Goal: Use online tool/utility: Use online tool/utility

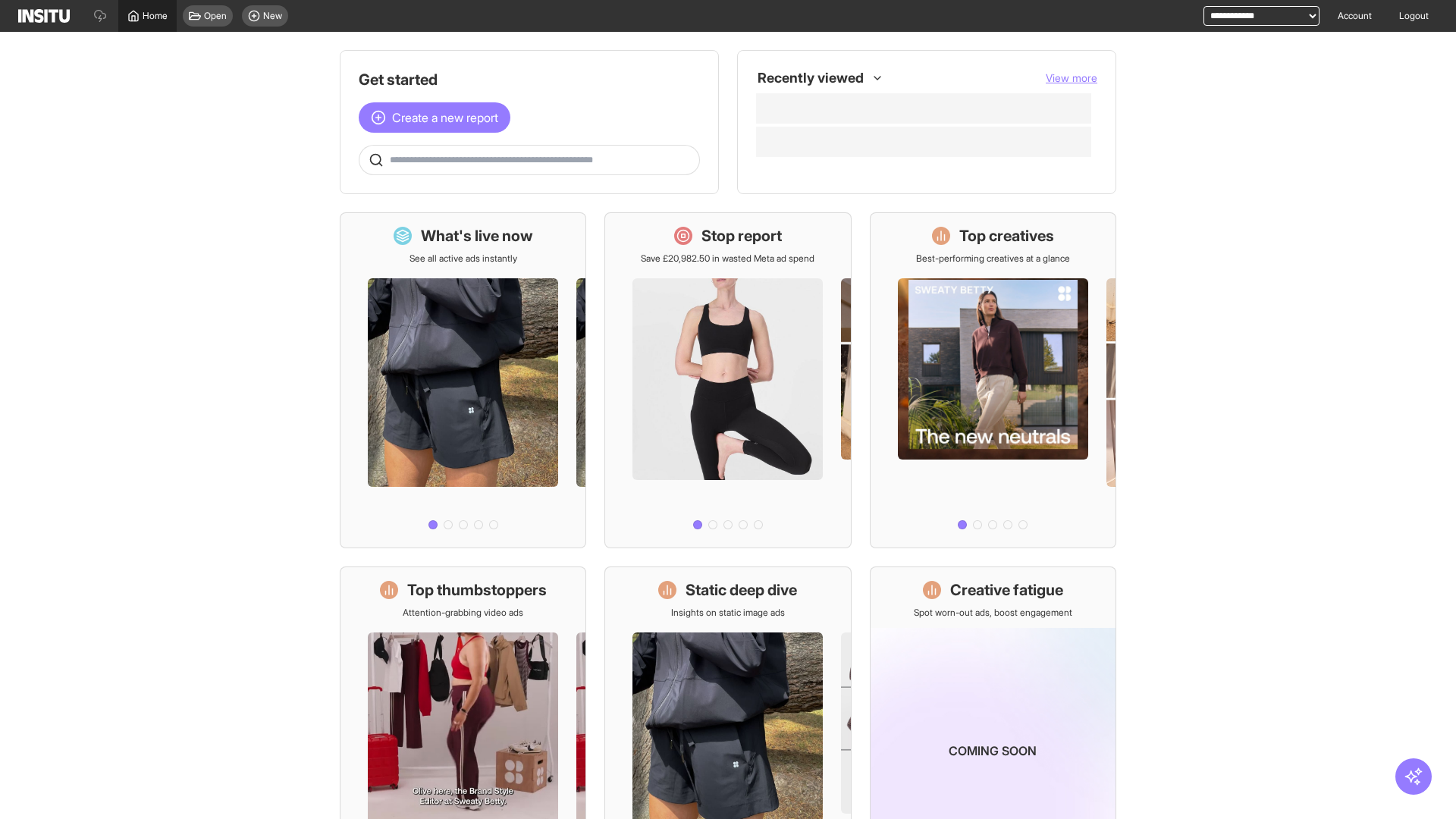
click at [147, 16] on span "Home" at bounding box center [155, 16] width 25 height 12
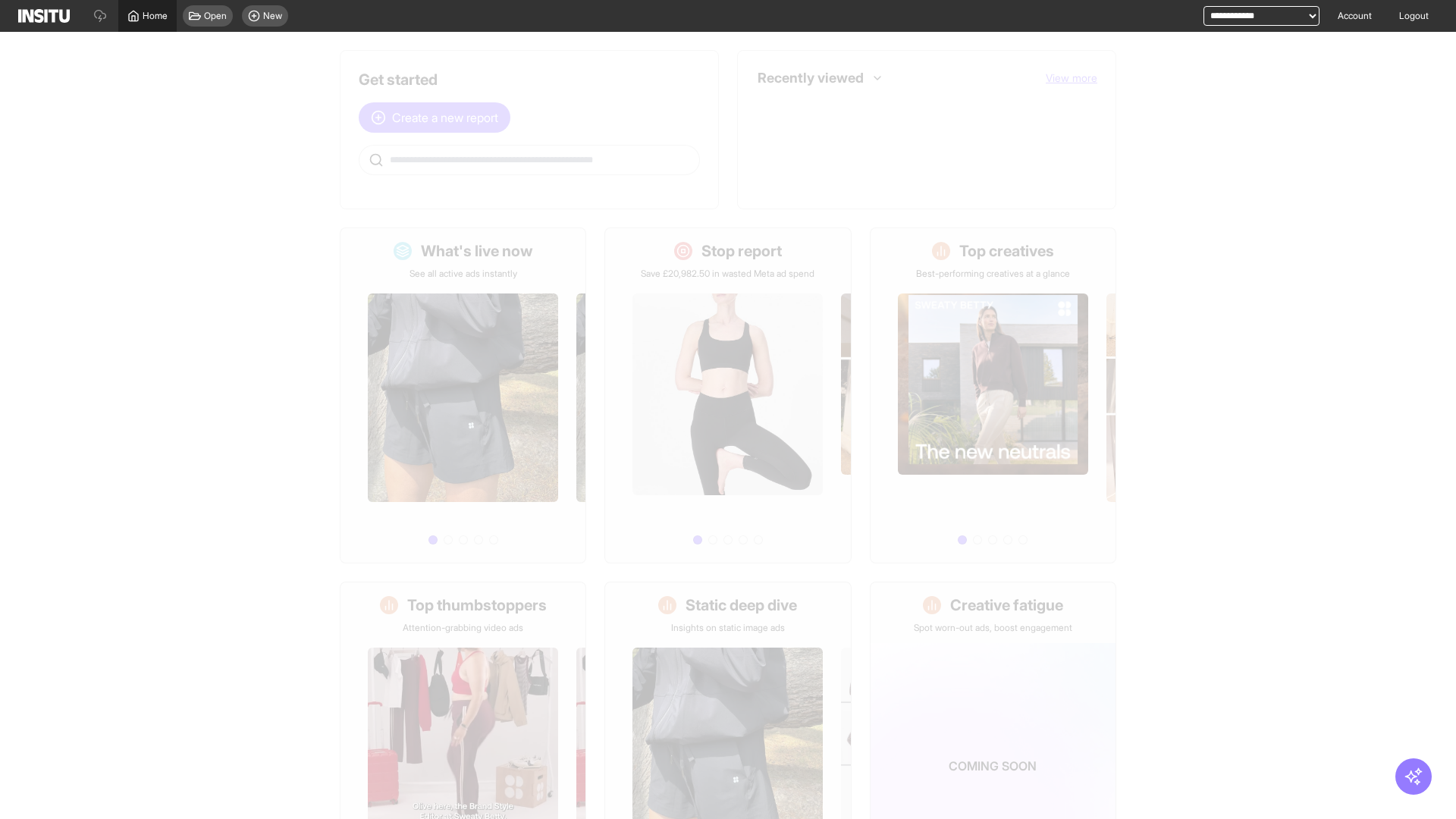
scroll to position [70, 0]
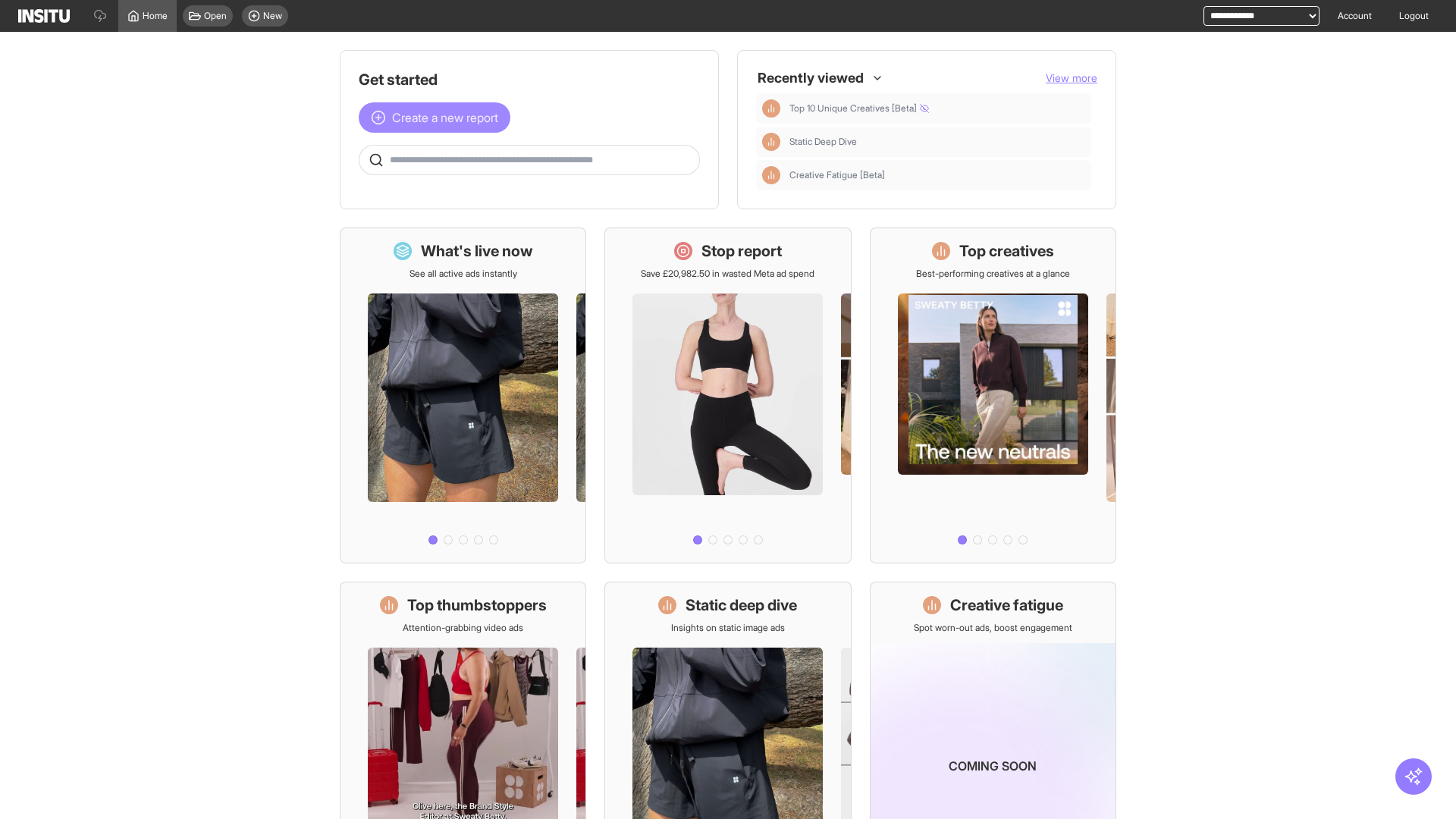
click at [438, 118] on span "Create a new report" at bounding box center [444, 117] width 106 height 18
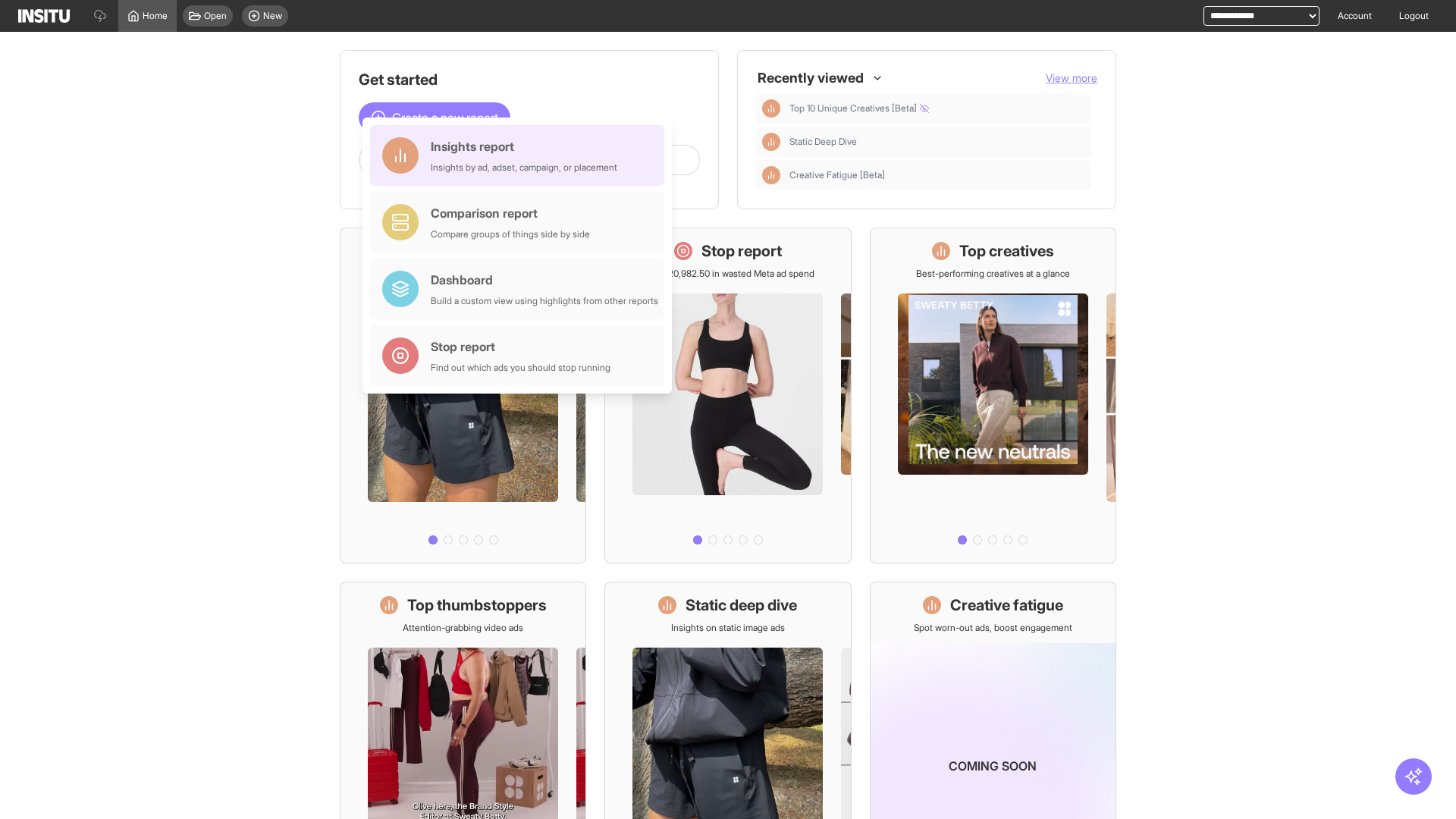
click at [521, 156] on div "Insights report Insights by ad, adset, campaign, or placement" at bounding box center [524, 155] width 186 height 37
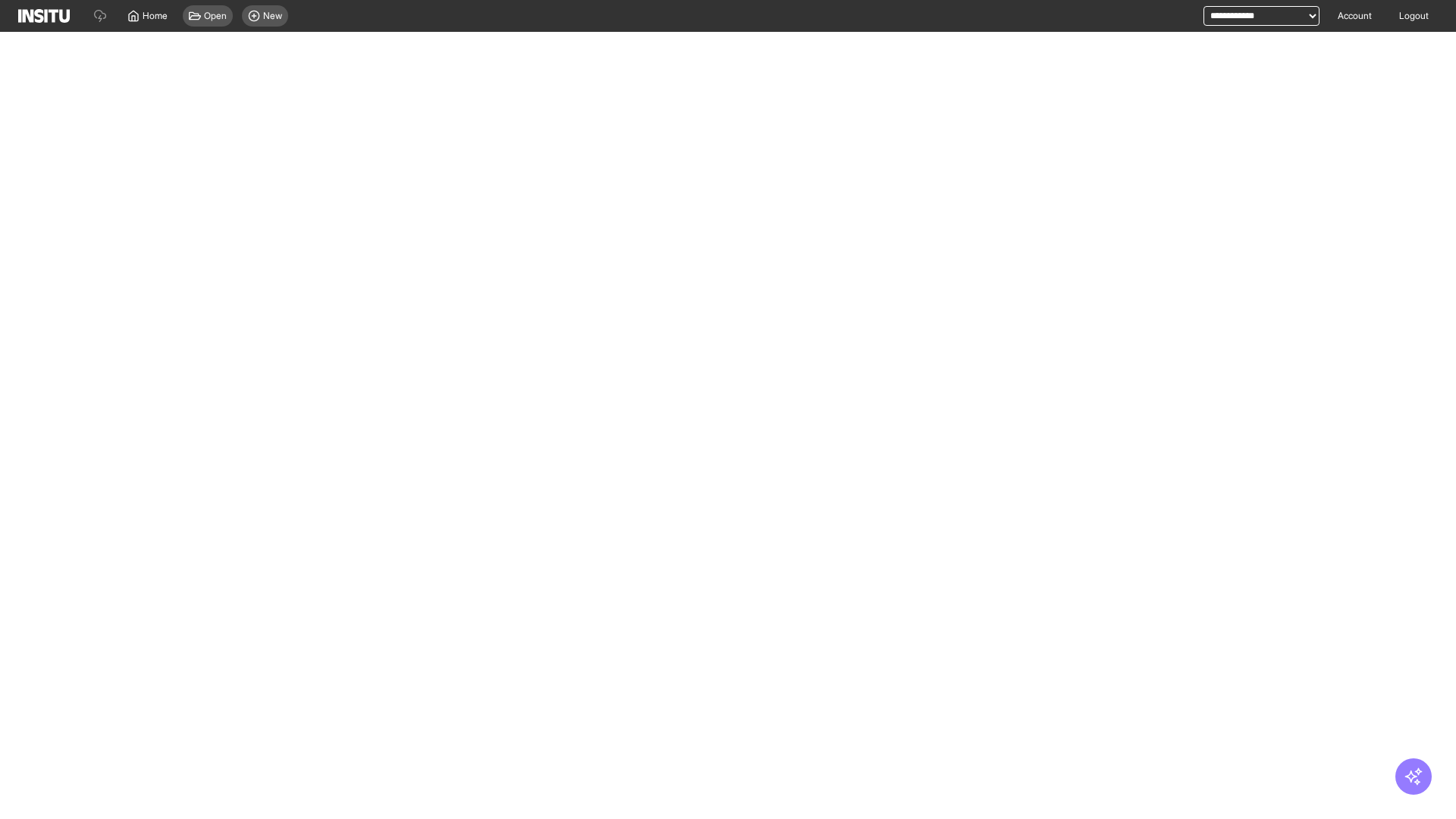
select select "**"
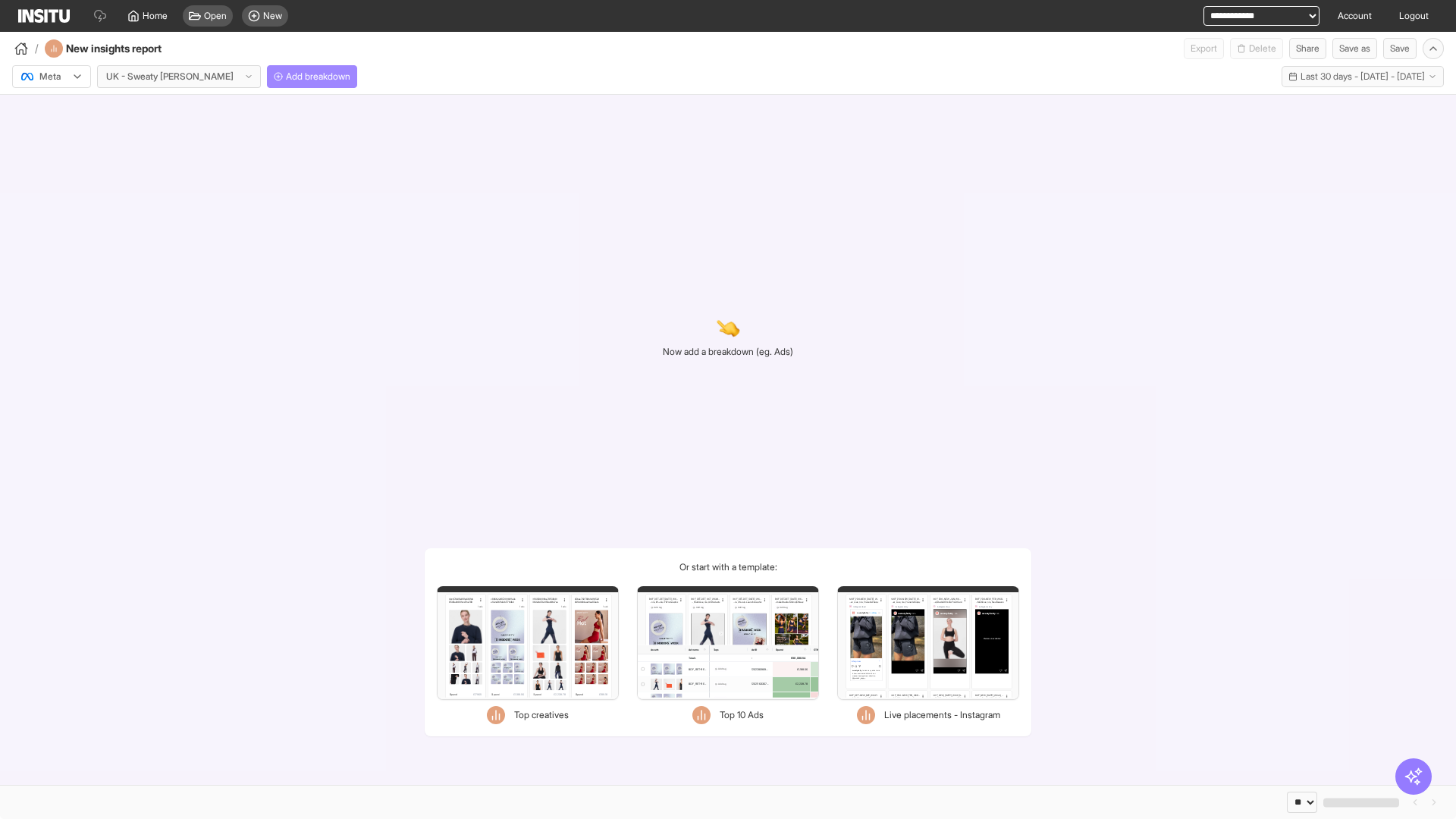
click at [286, 76] on span "Add breakdown" at bounding box center [317, 76] width 64 height 12
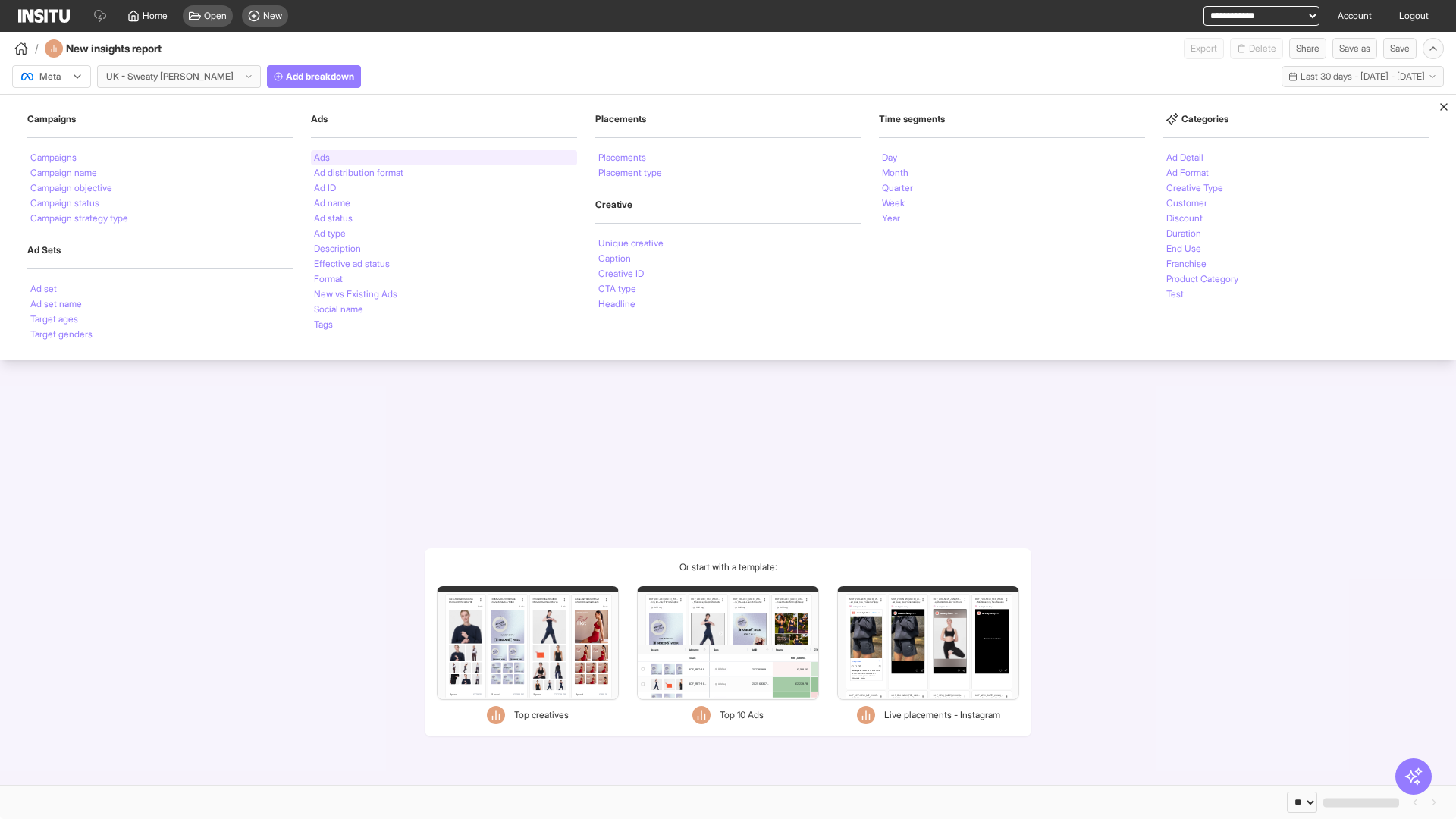
click at [321, 158] on li "Ads" at bounding box center [322, 157] width 16 height 9
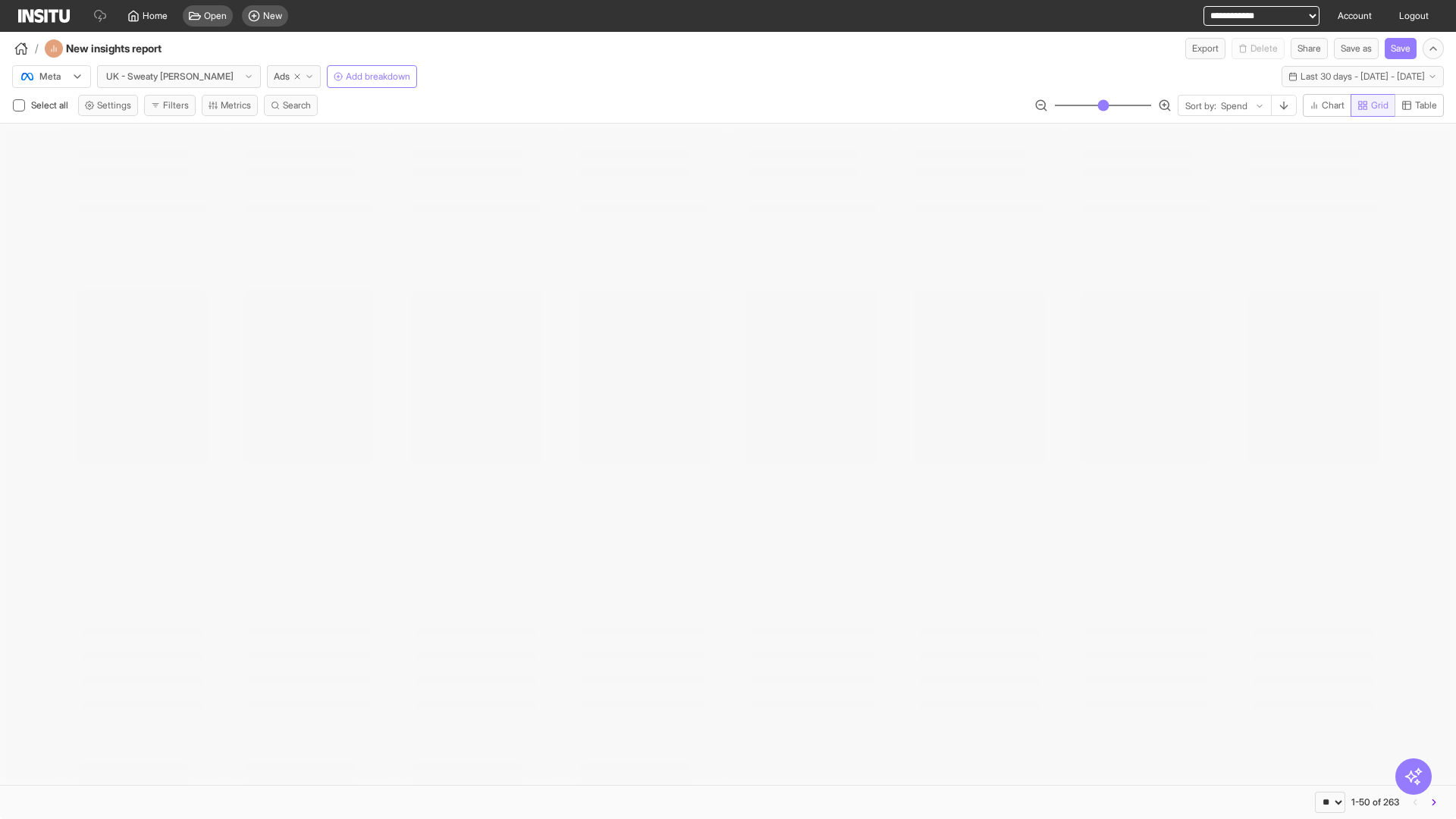
click at [1371, 105] on span "Grid" at bounding box center [1380, 105] width 18 height 12
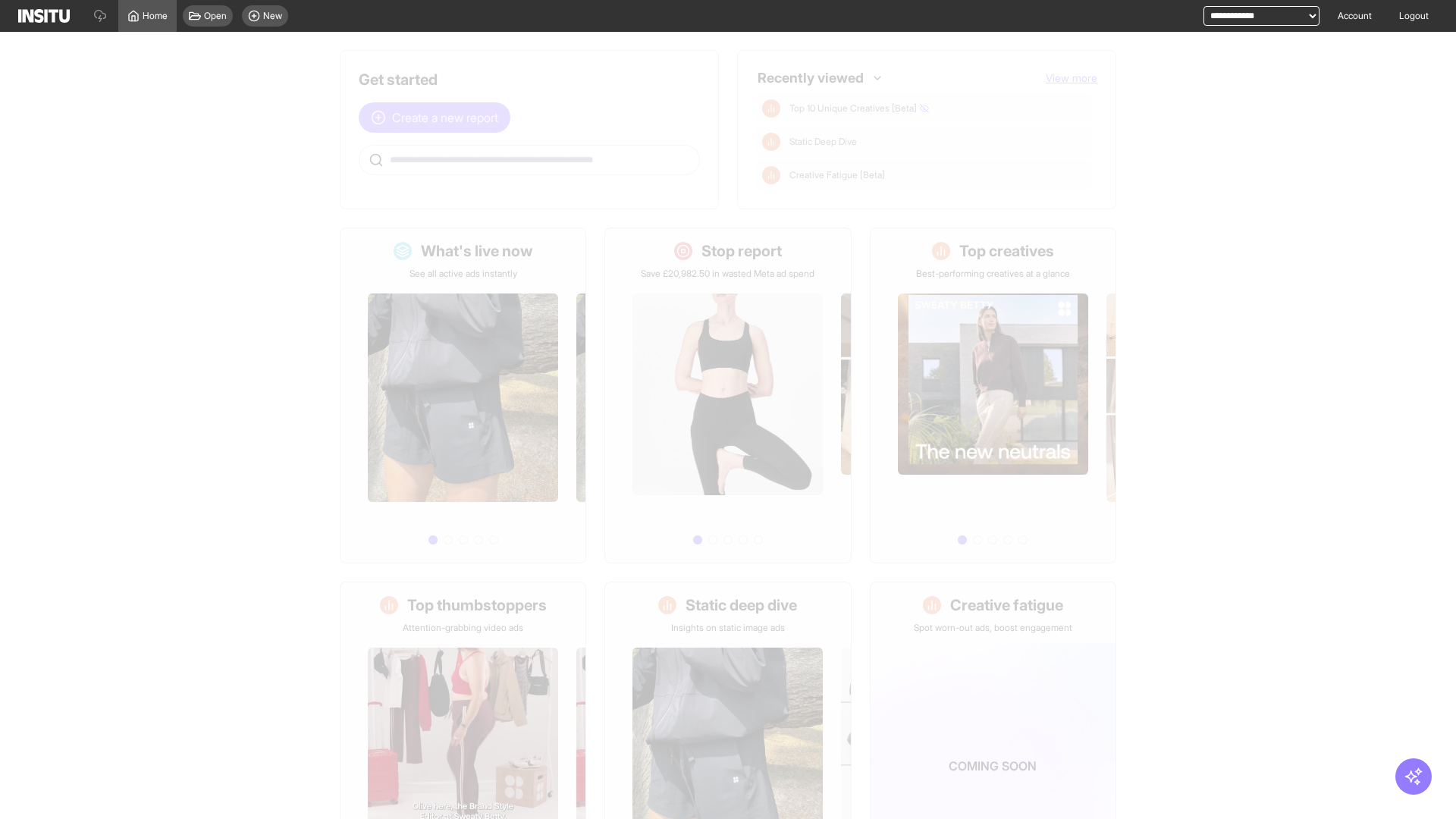
click at [438, 118] on span "Create a new report" at bounding box center [444, 117] width 106 height 18
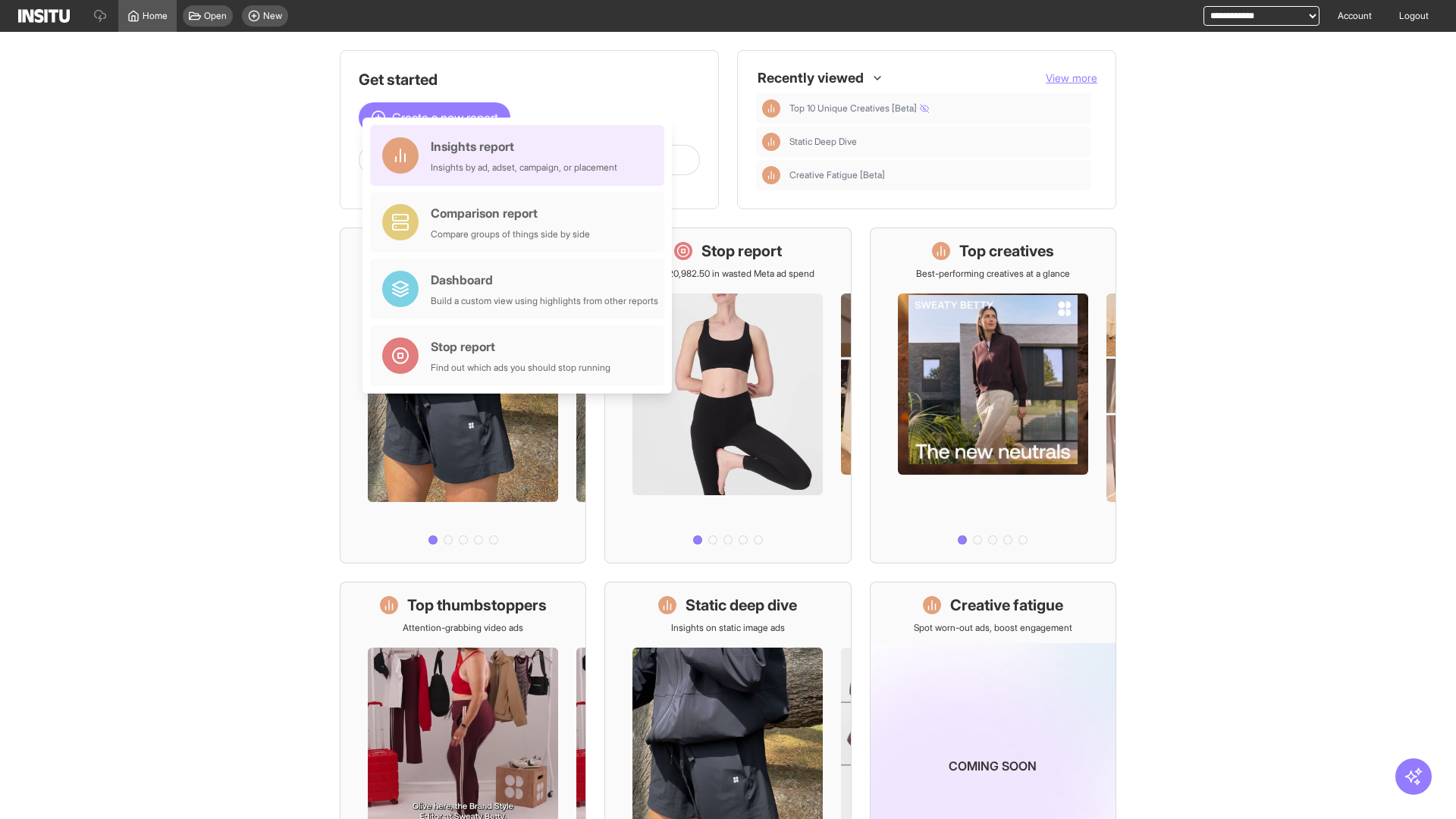
click at [521, 156] on div "Insights report Insights by ad, adset, campaign, or placement" at bounding box center [524, 155] width 186 height 37
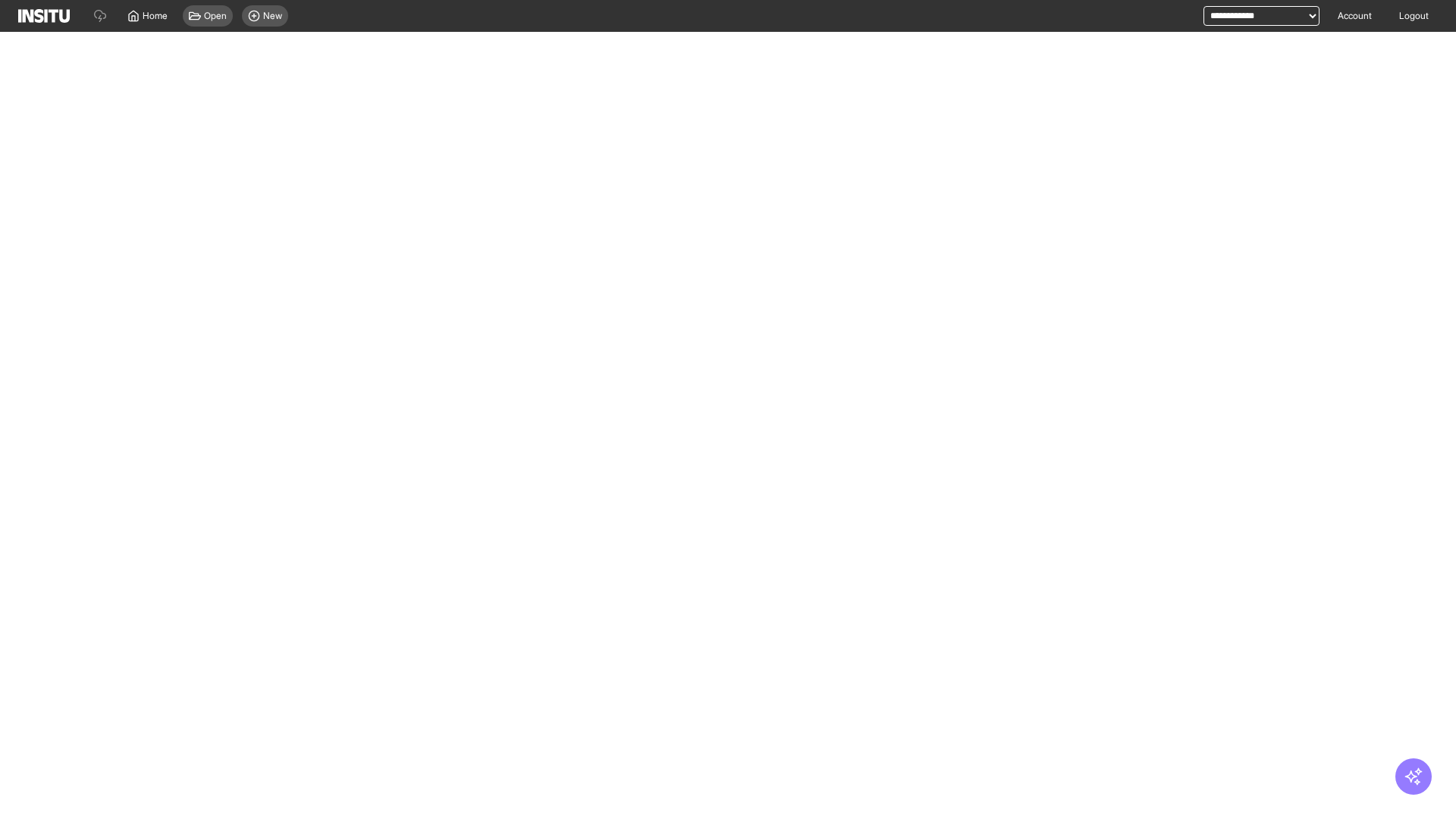
select select "**"
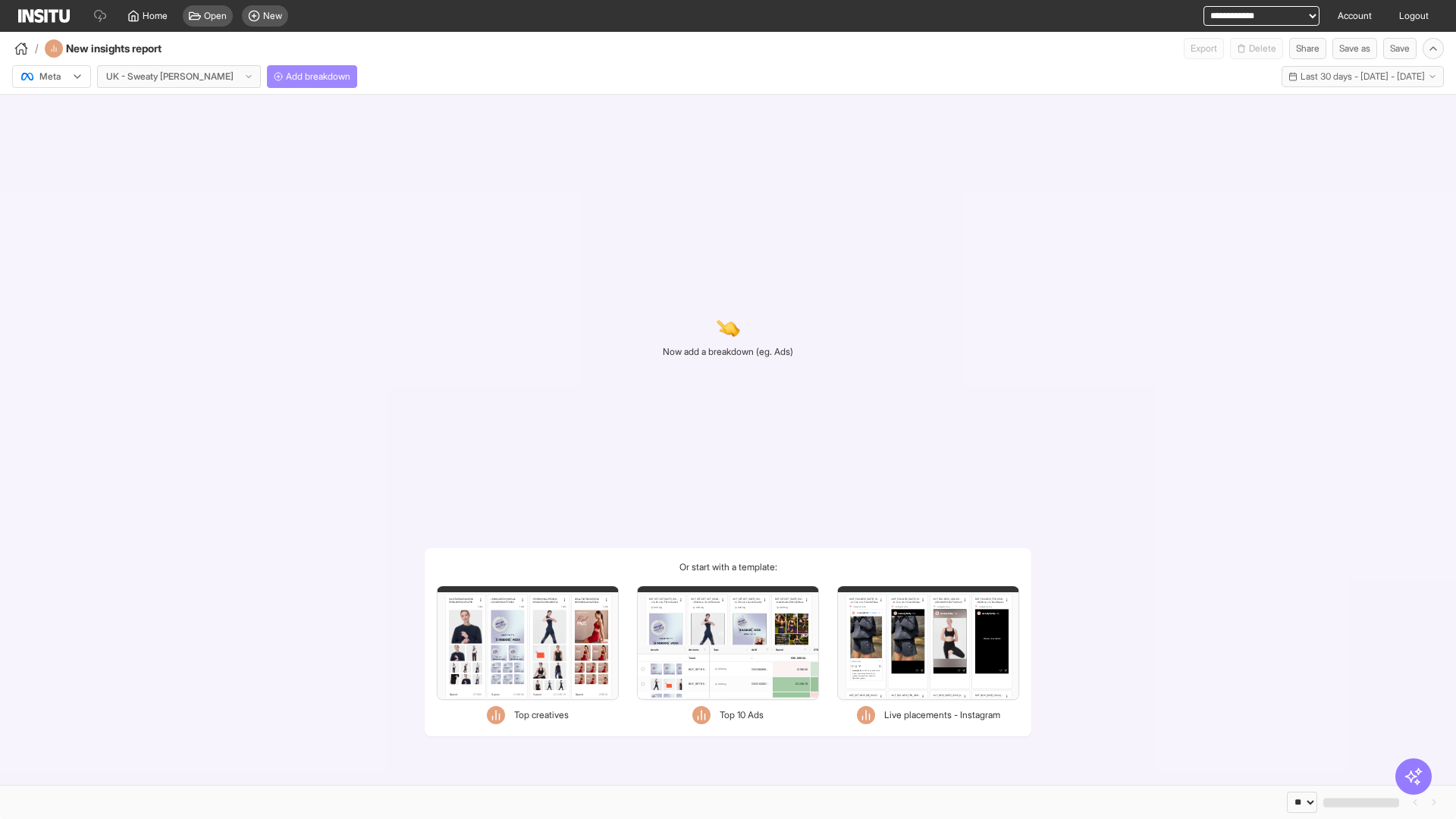
click at [286, 76] on span "Add breakdown" at bounding box center [317, 76] width 64 height 12
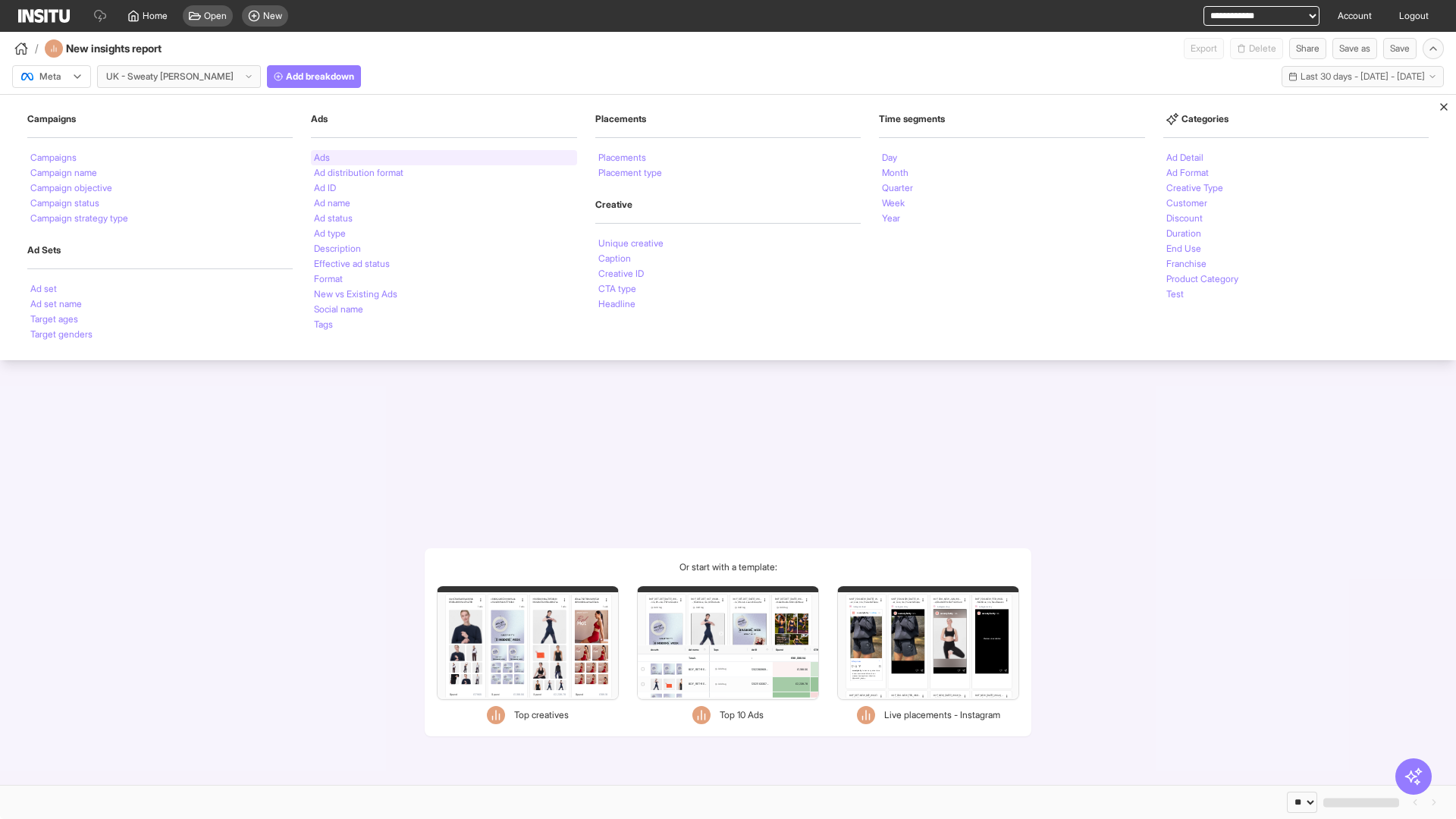
click at [321, 158] on li "Ads" at bounding box center [322, 157] width 16 height 9
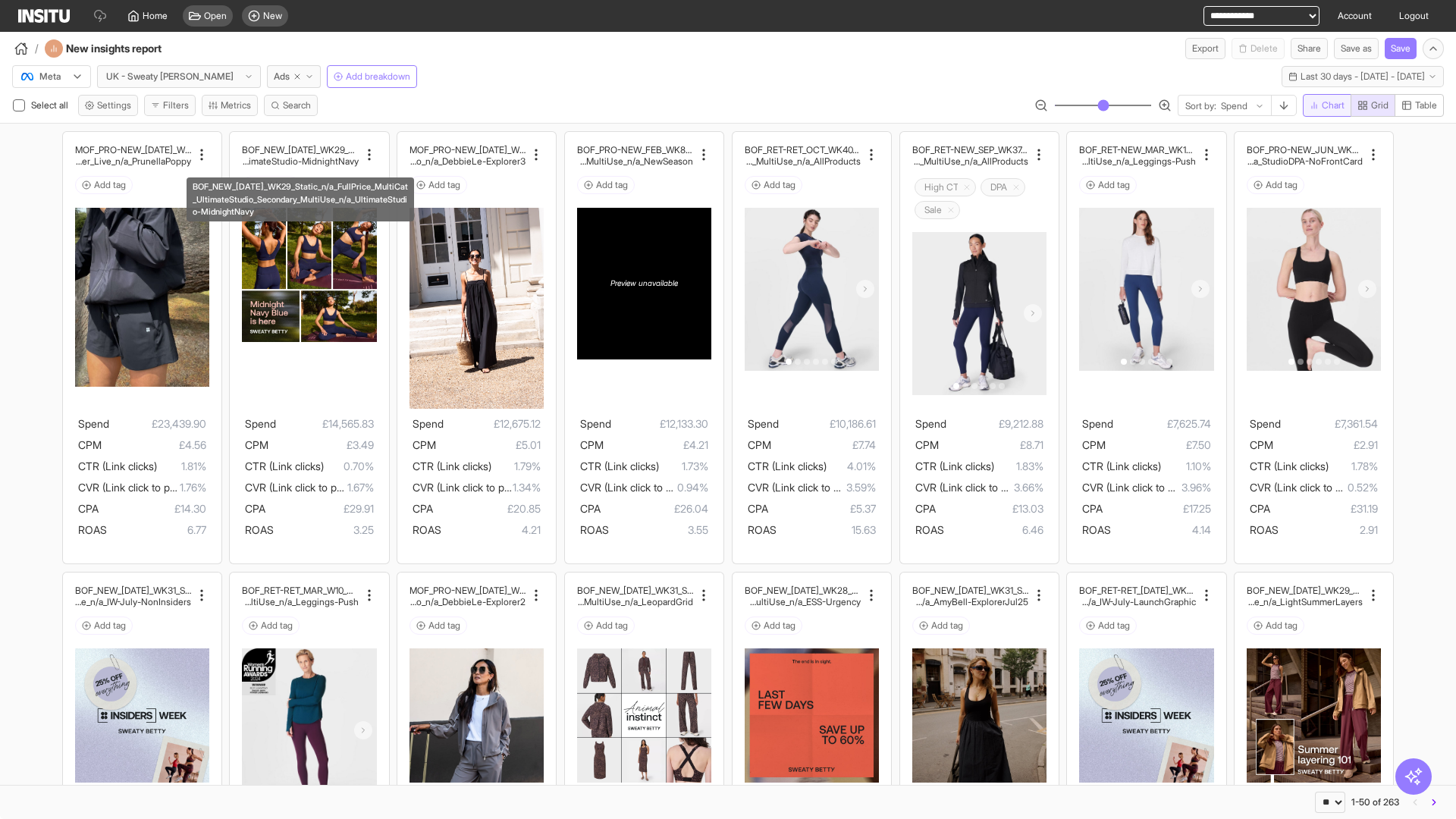
click at [1324, 105] on span "Chart" at bounding box center [1333, 105] width 23 height 12
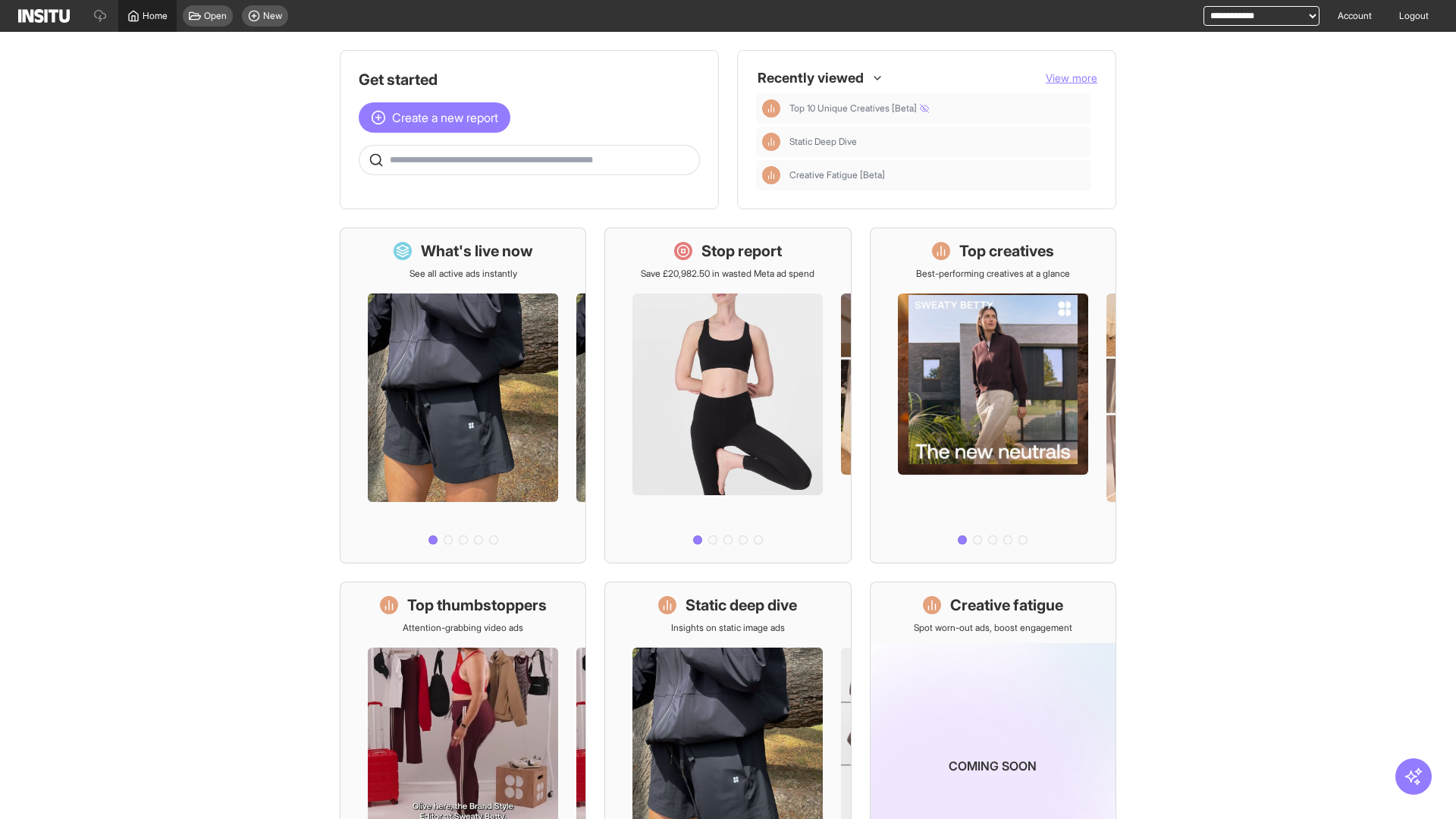
click at [147, 16] on span "Home" at bounding box center [155, 16] width 25 height 12
click at [438, 118] on span "Create a new report" at bounding box center [444, 117] width 106 height 18
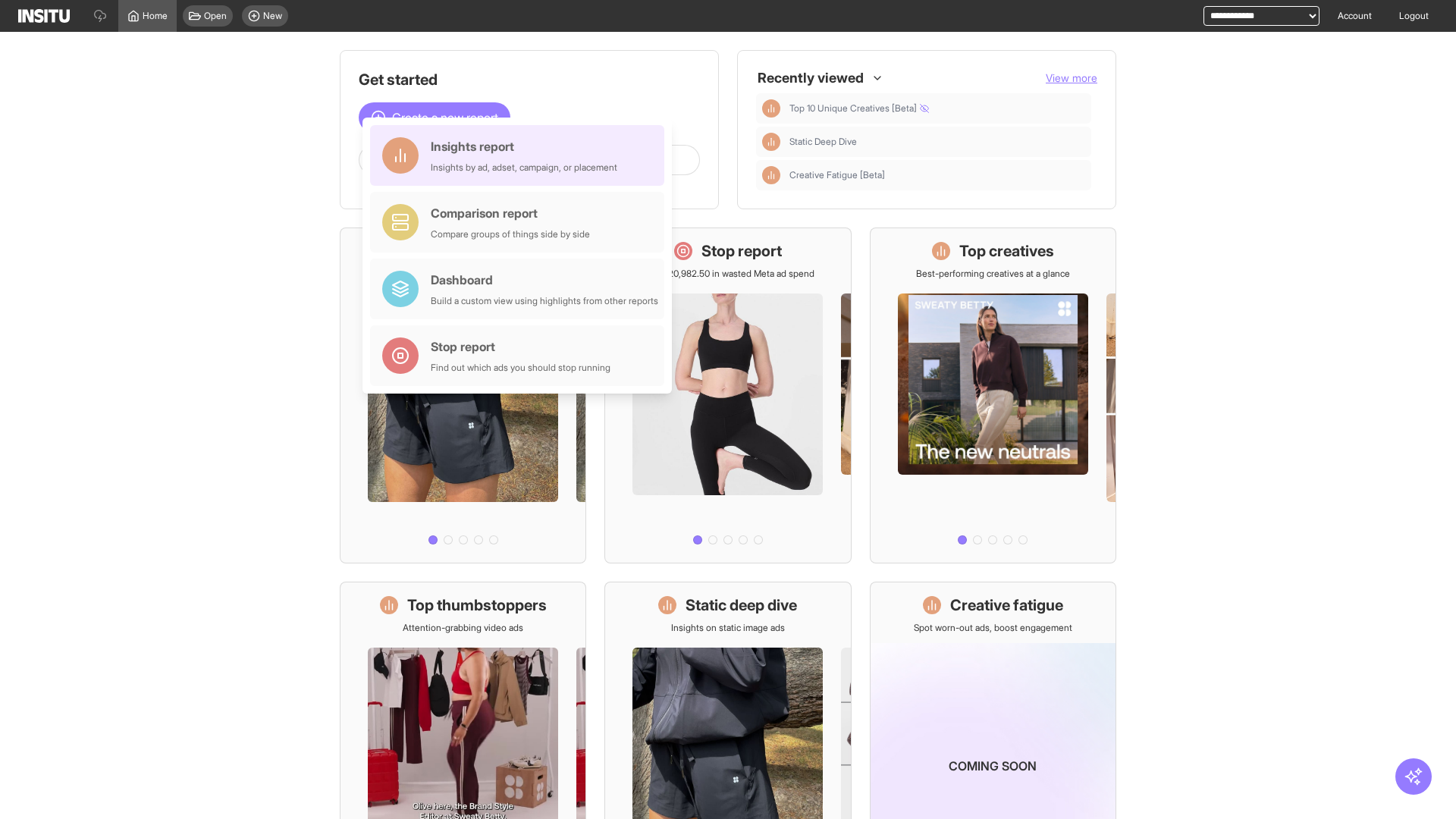
click at [521, 156] on div "Insights report Insights by ad, adset, campaign, or placement" at bounding box center [524, 155] width 186 height 37
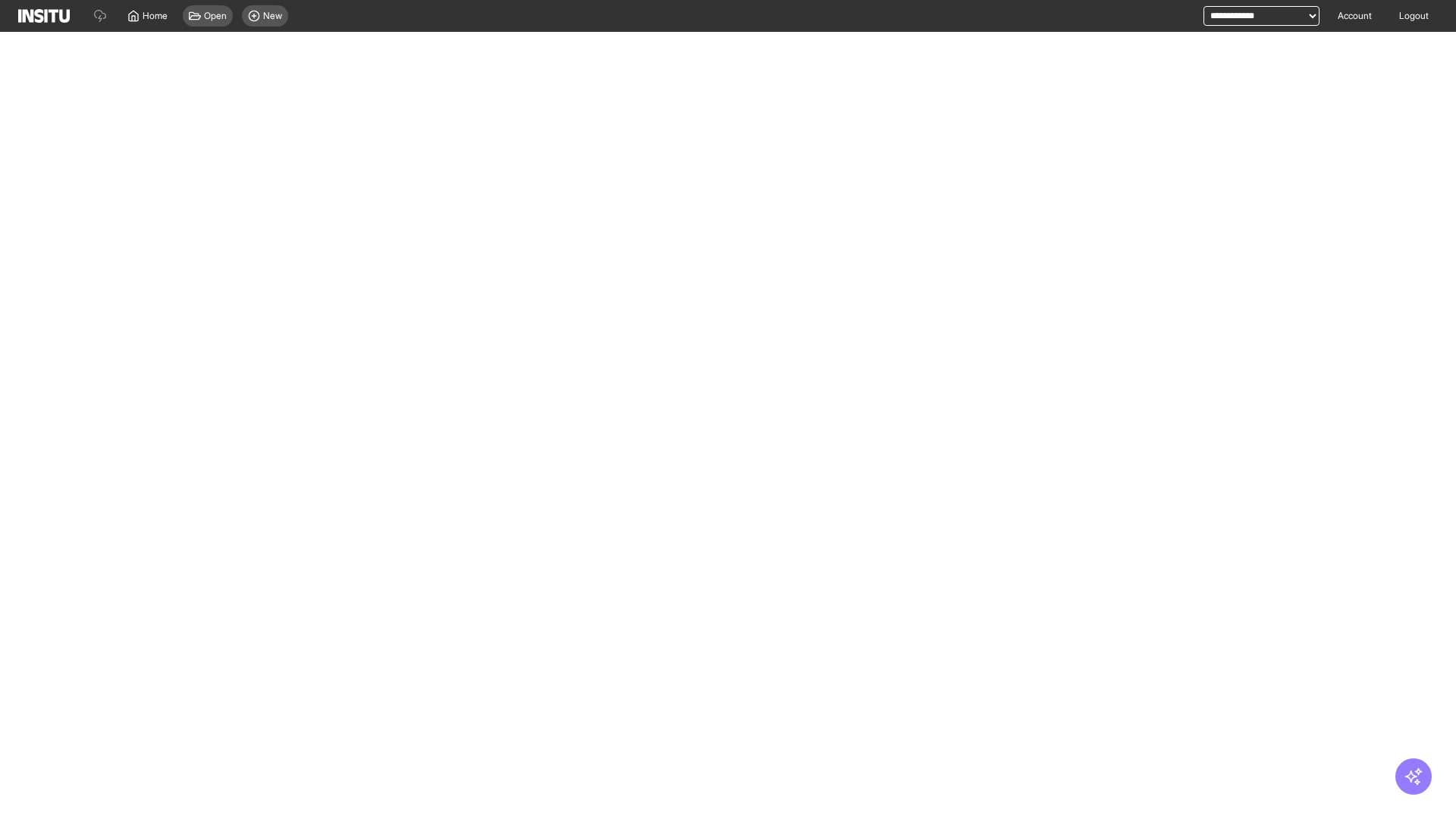
select select "**"
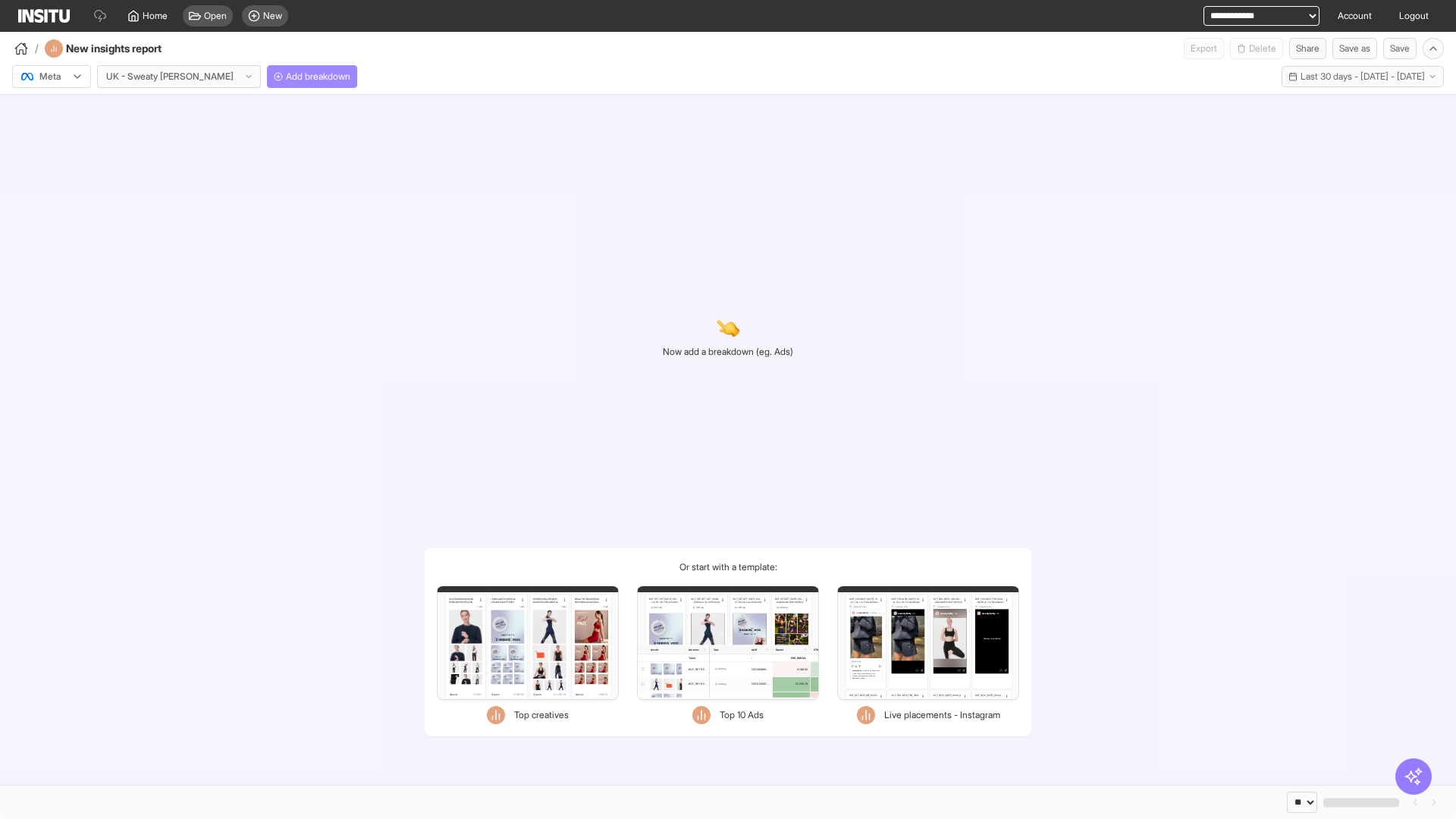
click at [286, 76] on span "Add breakdown" at bounding box center [317, 76] width 64 height 12
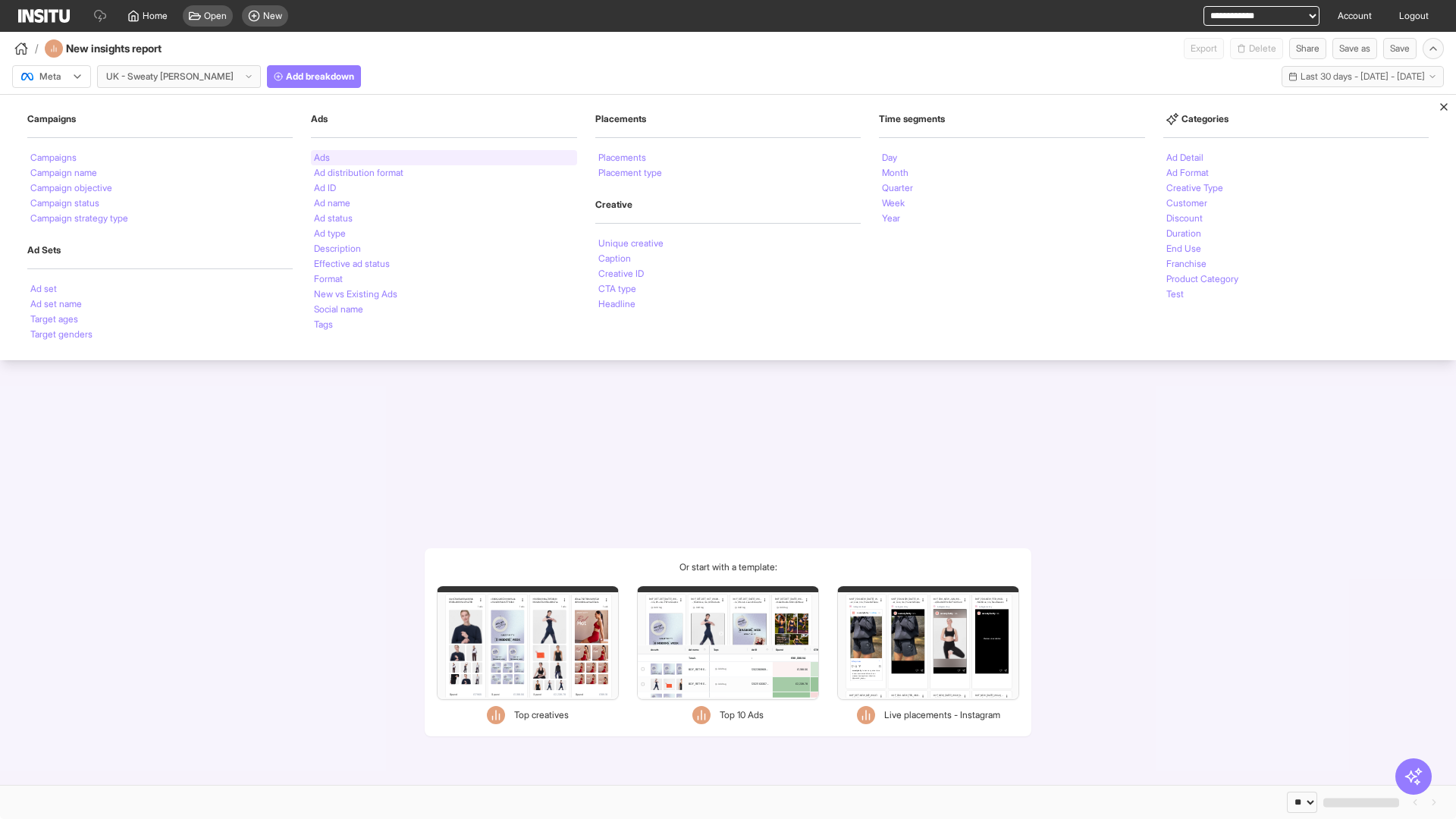
click at [321, 158] on li "Ads" at bounding box center [322, 157] width 16 height 9
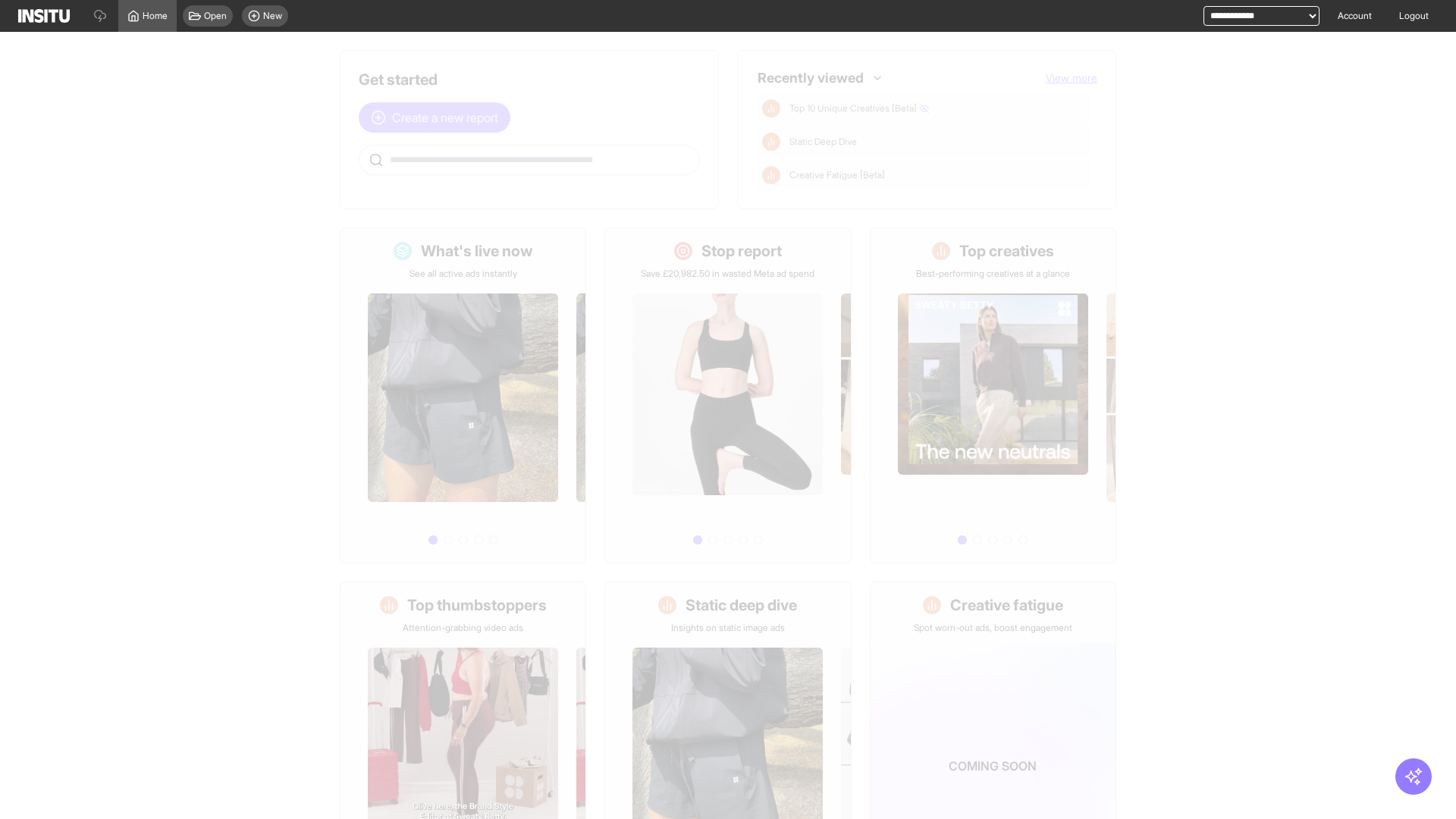
click at [438, 118] on span "Create a new report" at bounding box center [444, 117] width 106 height 18
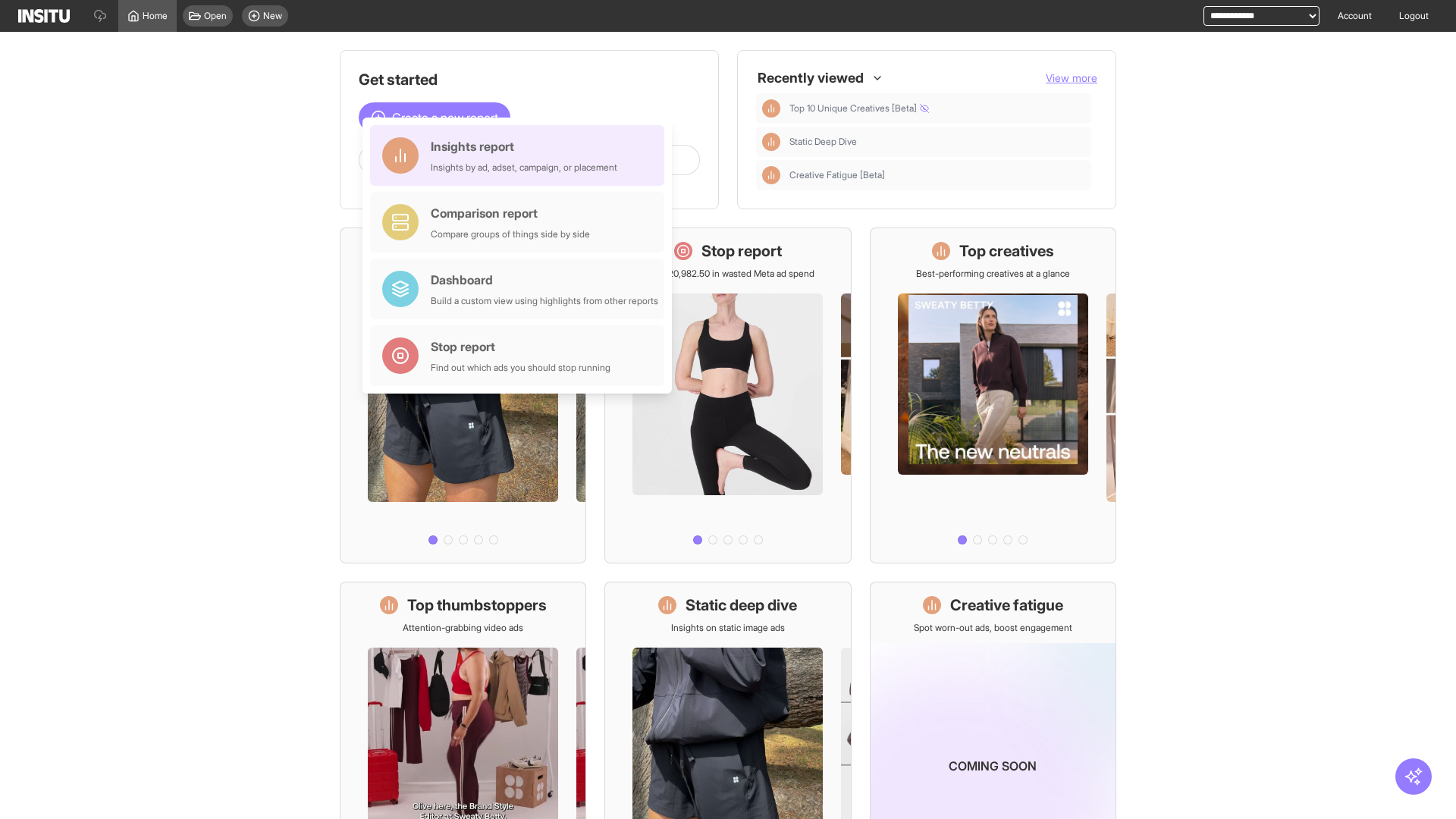
click at [521, 156] on div "Insights report Insights by ad, adset, campaign, or placement" at bounding box center [524, 155] width 186 height 37
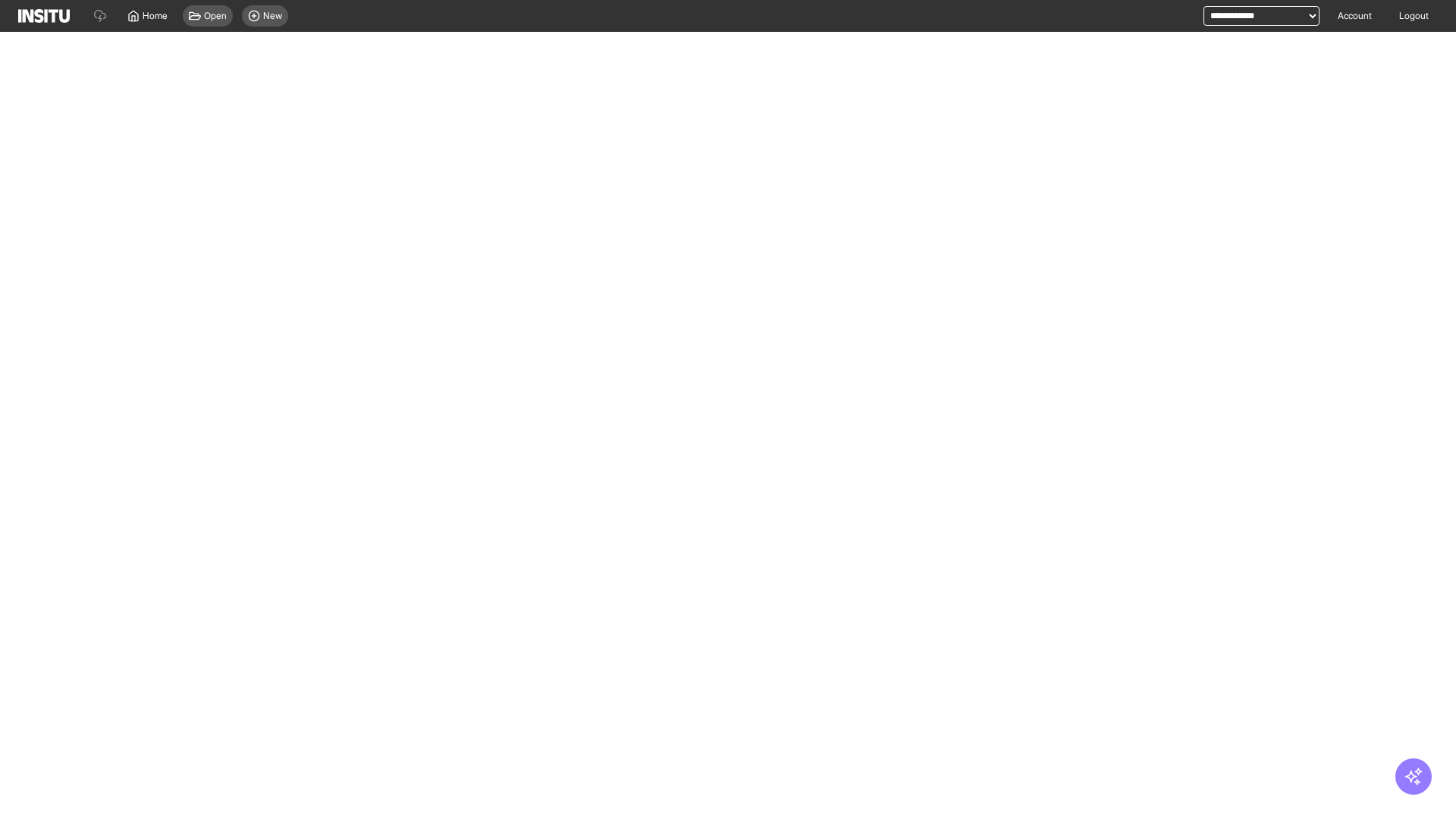
select select "**"
